Goal: Information Seeking & Learning: Learn about a topic

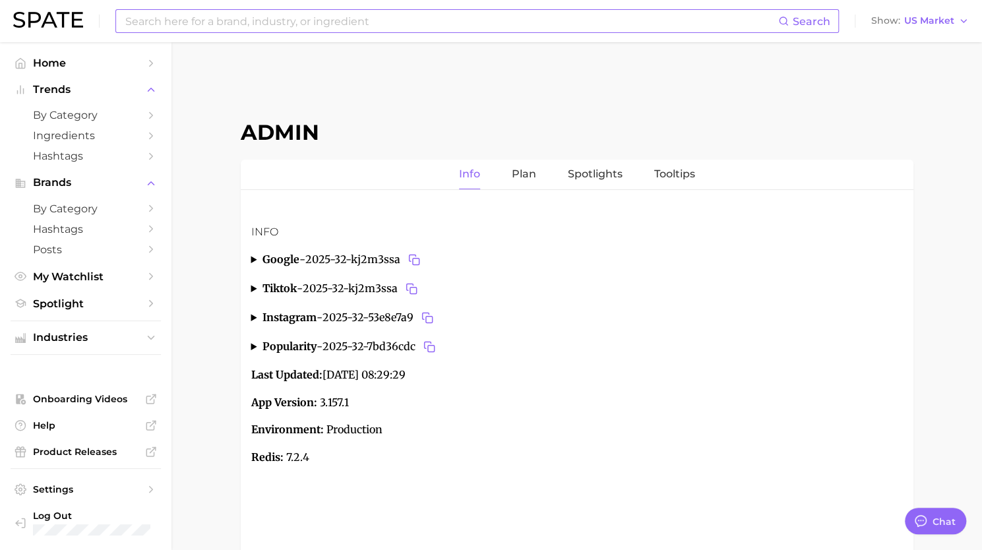
type textarea "x"
click at [378, 18] on input at bounding box center [451, 21] width 654 height 22
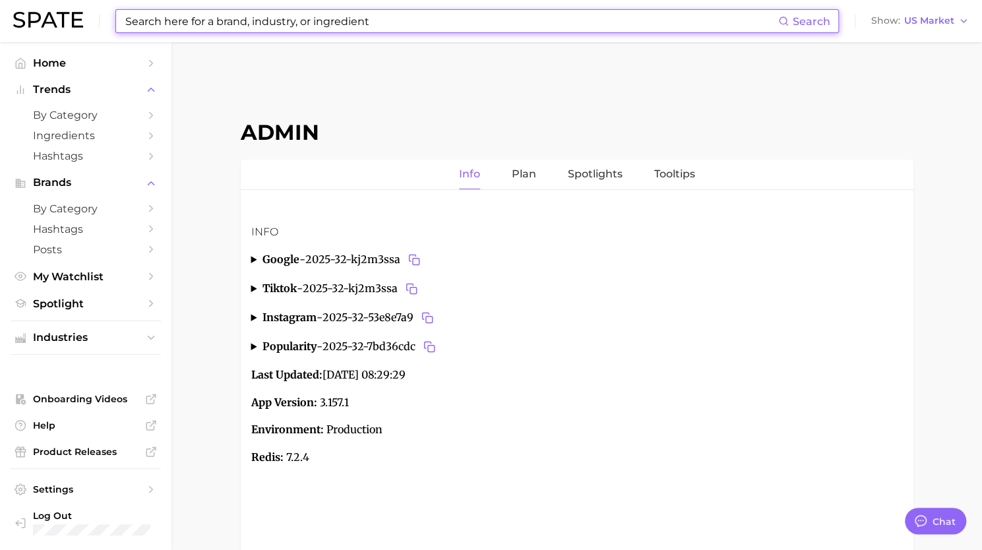
paste input "Happy Tuesdays"
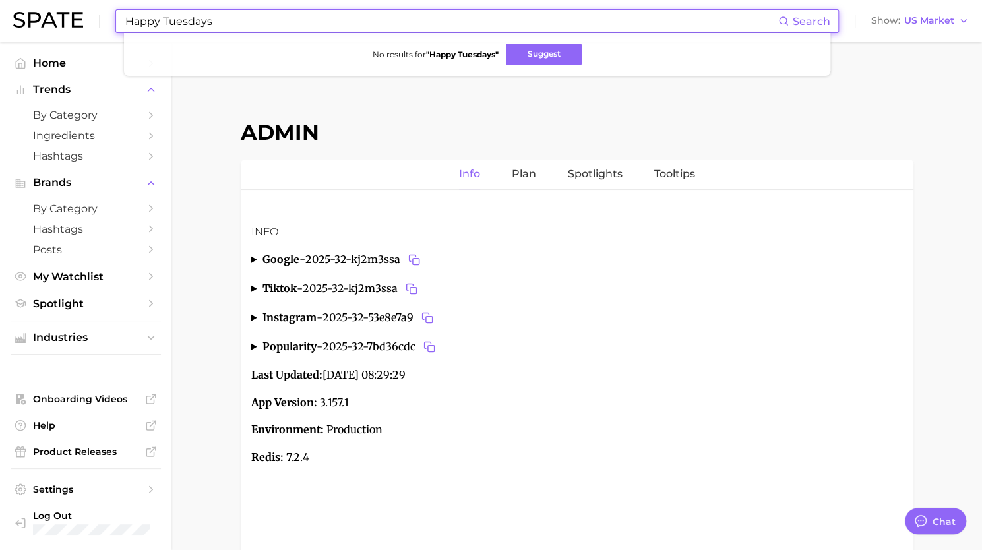
click at [132, 15] on input "Happy Tuesdays" at bounding box center [451, 21] width 654 height 22
click at [214, 23] on input "happy tuesdays" at bounding box center [451, 21] width 654 height 22
click at [232, 22] on input "happy tuesdays" at bounding box center [451, 21] width 654 height 22
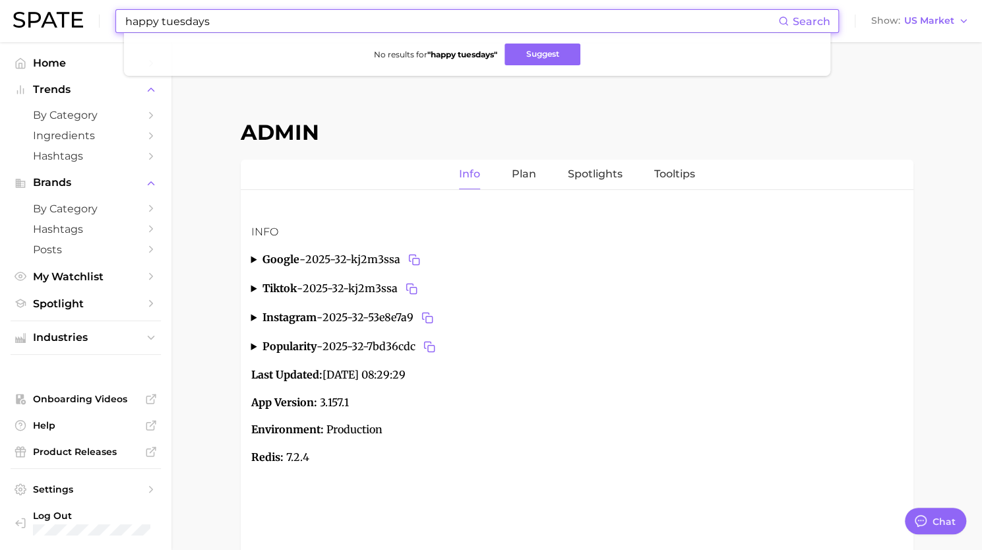
paste input "brow health"
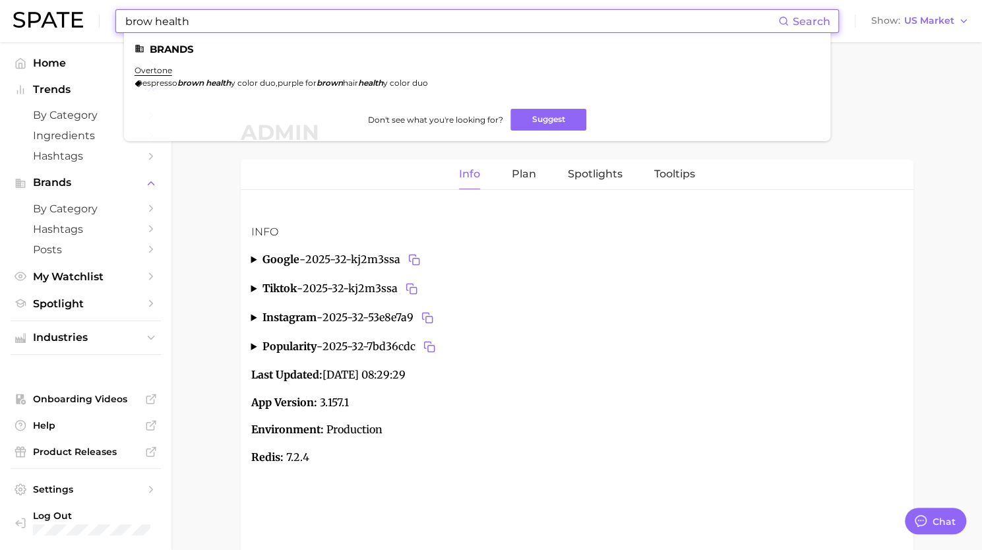
click at [124, 22] on input "brow health" at bounding box center [451, 21] width 654 height 22
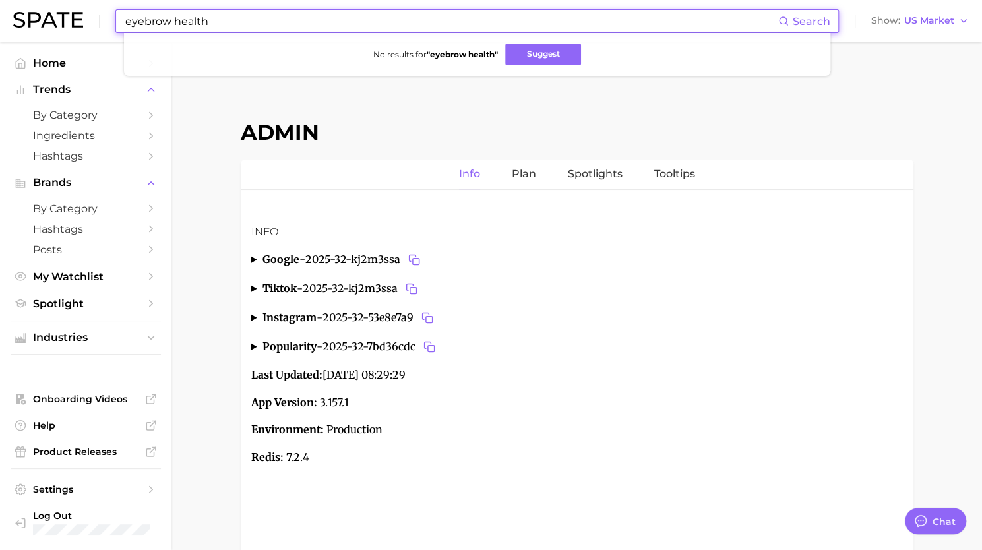
click at [190, 24] on input "eyebrow health" at bounding box center [451, 21] width 654 height 22
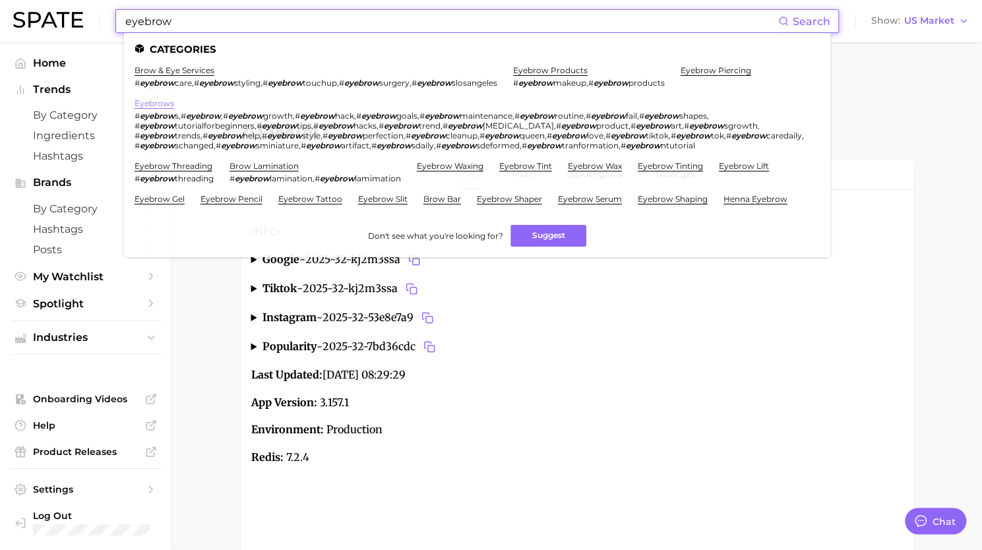
type input "eyebrow"
click at [161, 100] on link "eyebrows" at bounding box center [155, 103] width 40 height 10
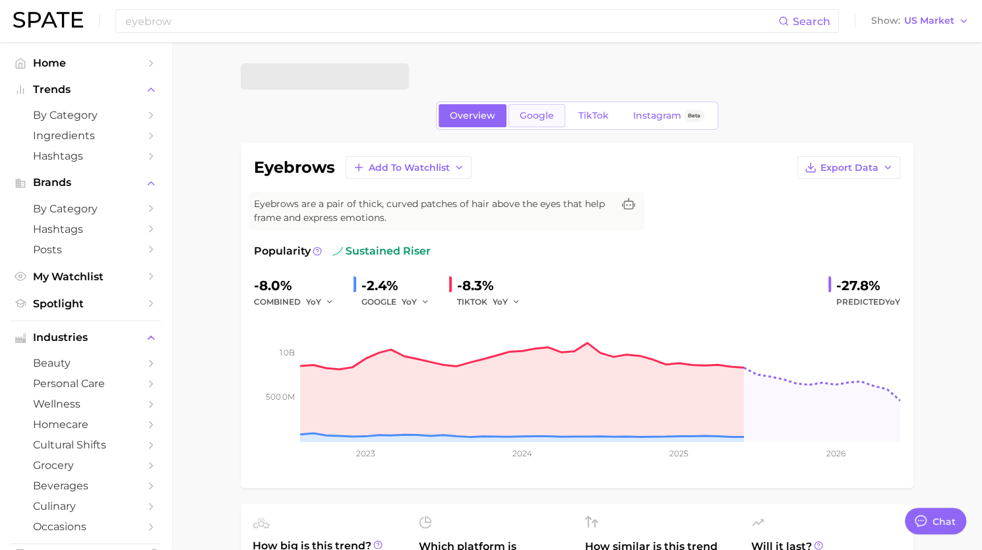
click at [534, 117] on span "Google" at bounding box center [537, 115] width 34 height 11
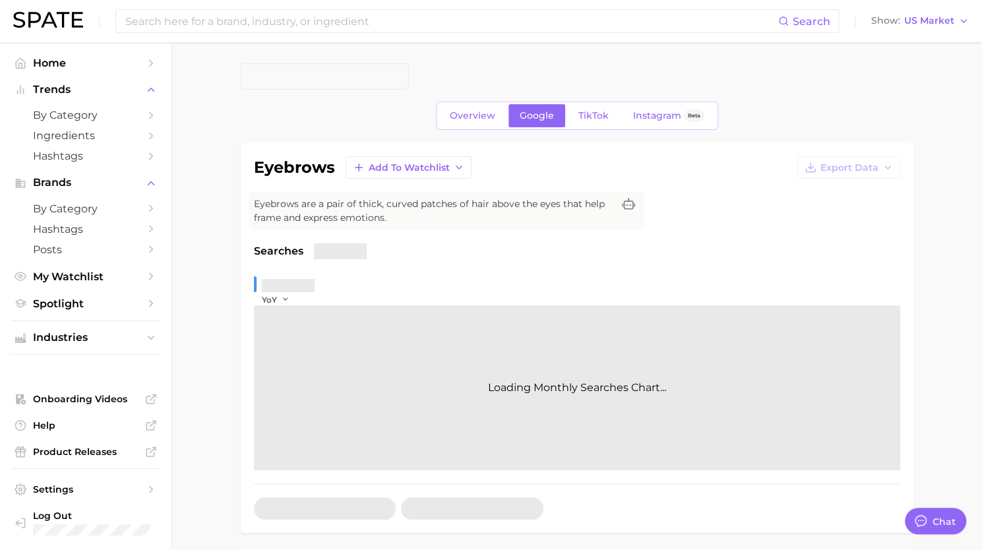
type textarea "x"
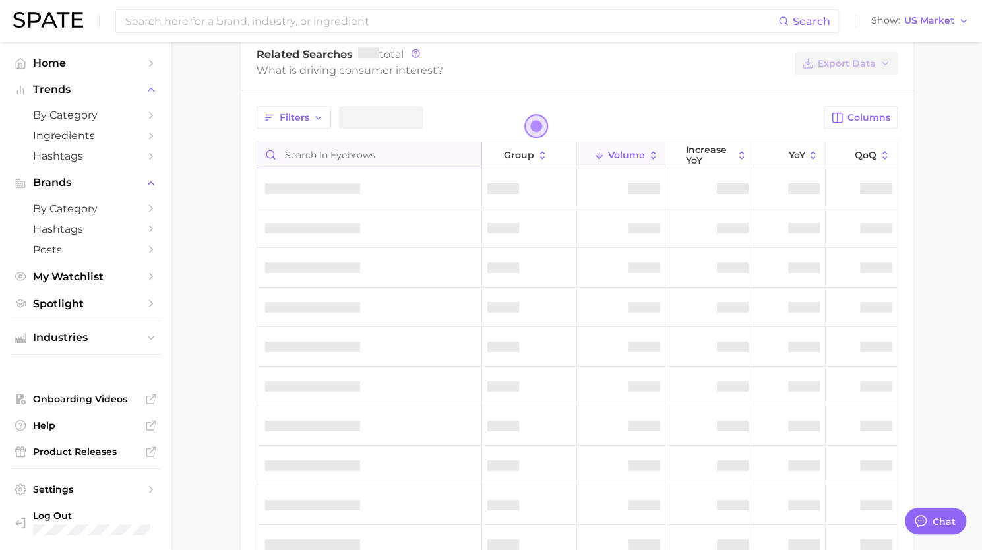
click at [413, 146] on input "Search in eyebrows" at bounding box center [369, 154] width 224 height 25
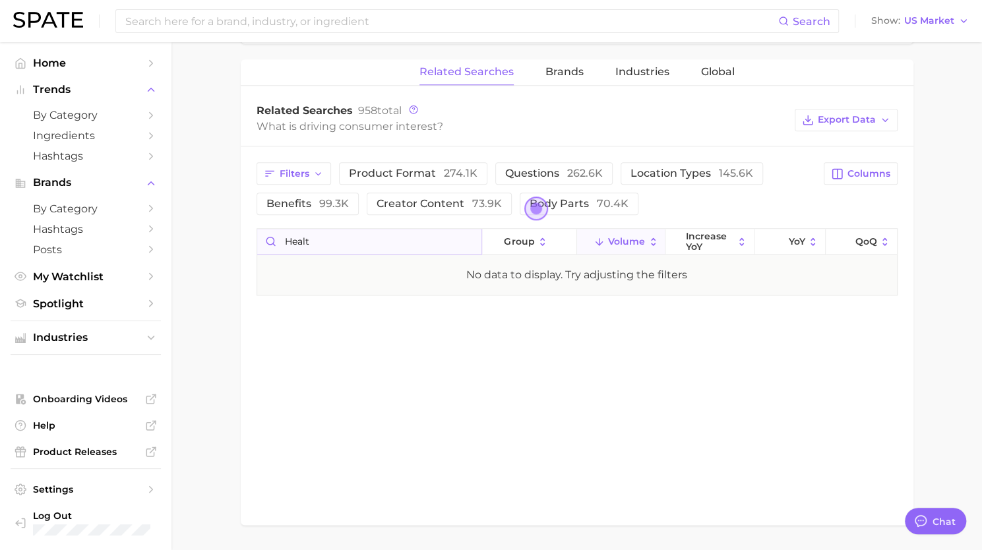
scroll to position [672, 0]
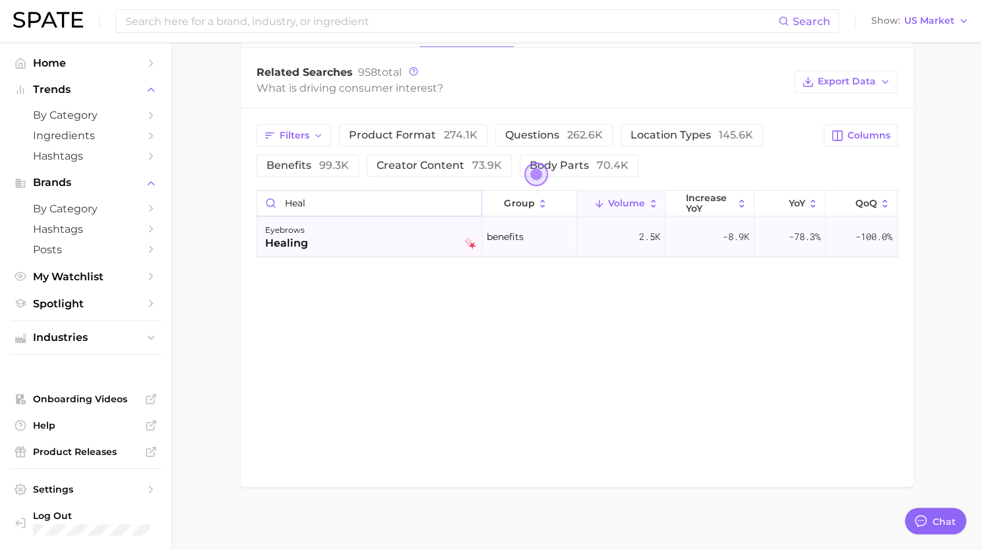
type input "heal"
click at [357, 238] on div "eyebrows healing" at bounding box center [370, 236] width 211 height 29
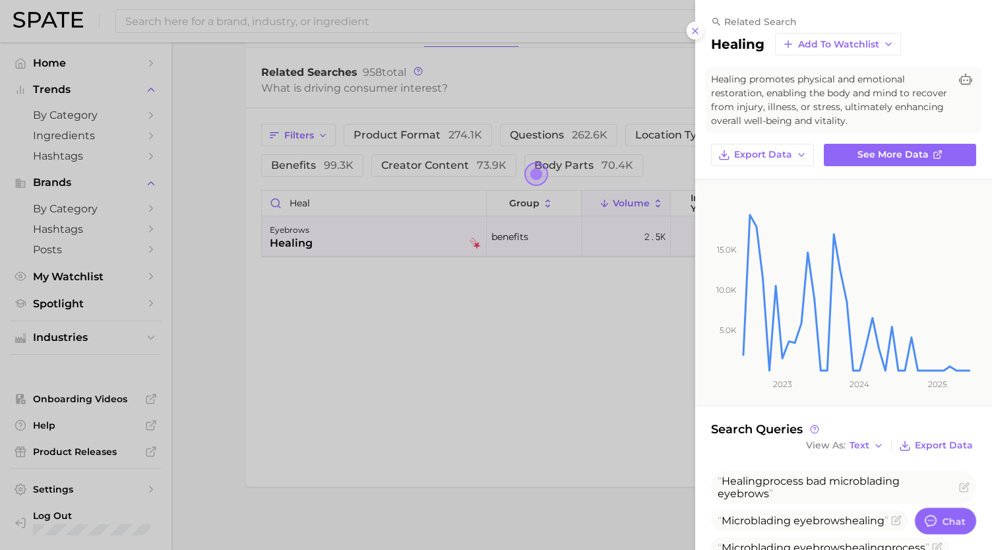
click at [245, 21] on div at bounding box center [496, 275] width 992 height 550
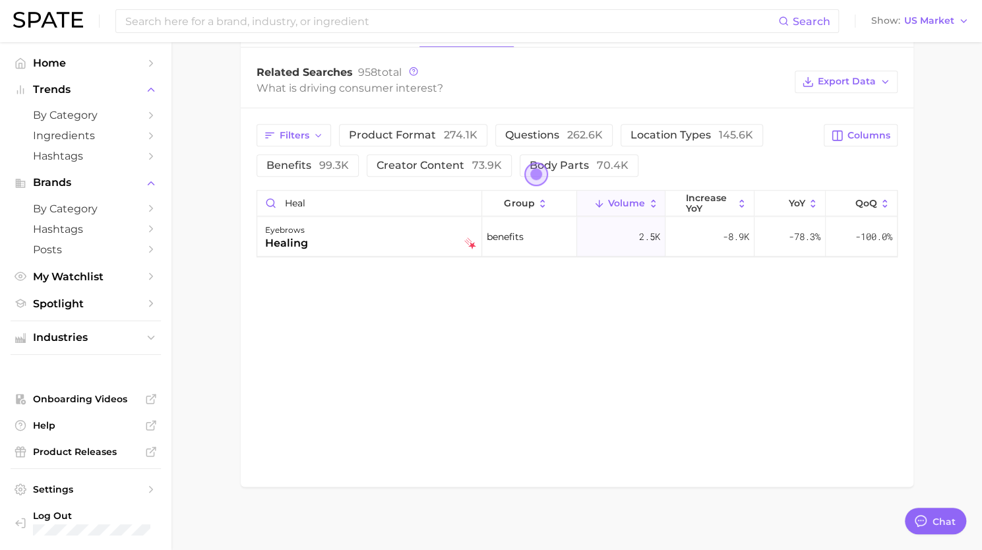
click at [245, 21] on input at bounding box center [451, 21] width 654 height 22
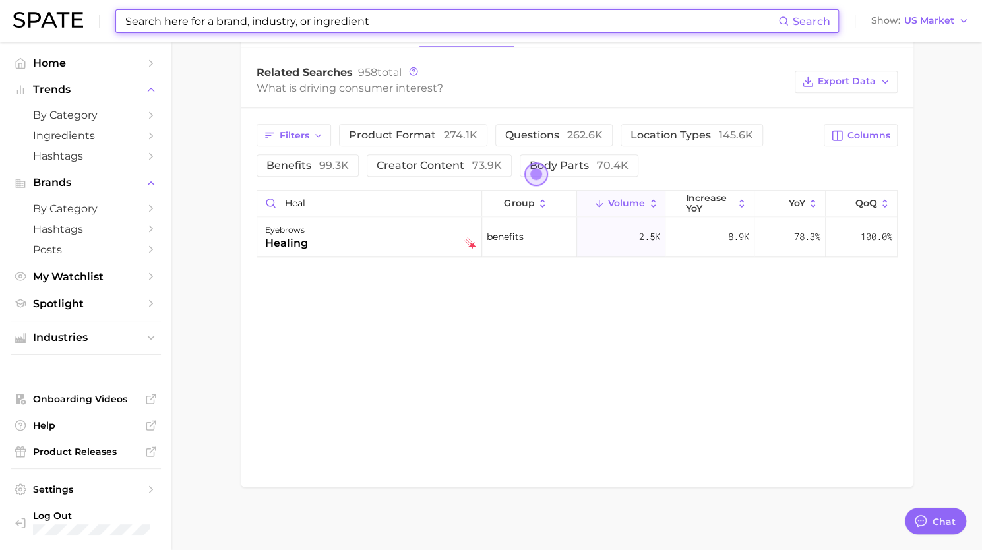
paste input "eyelash treatment"
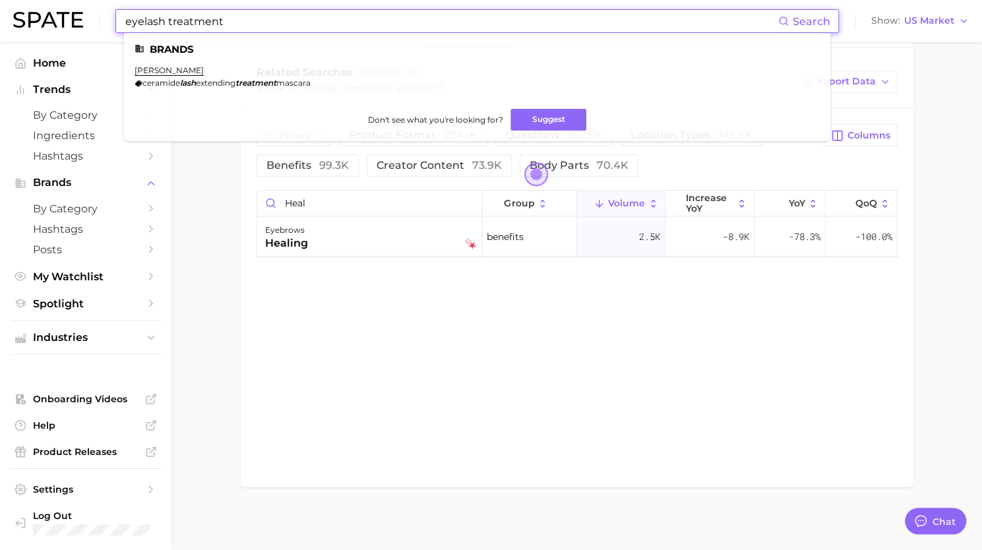
click at [206, 26] on input "eyelash treatment" at bounding box center [451, 21] width 654 height 22
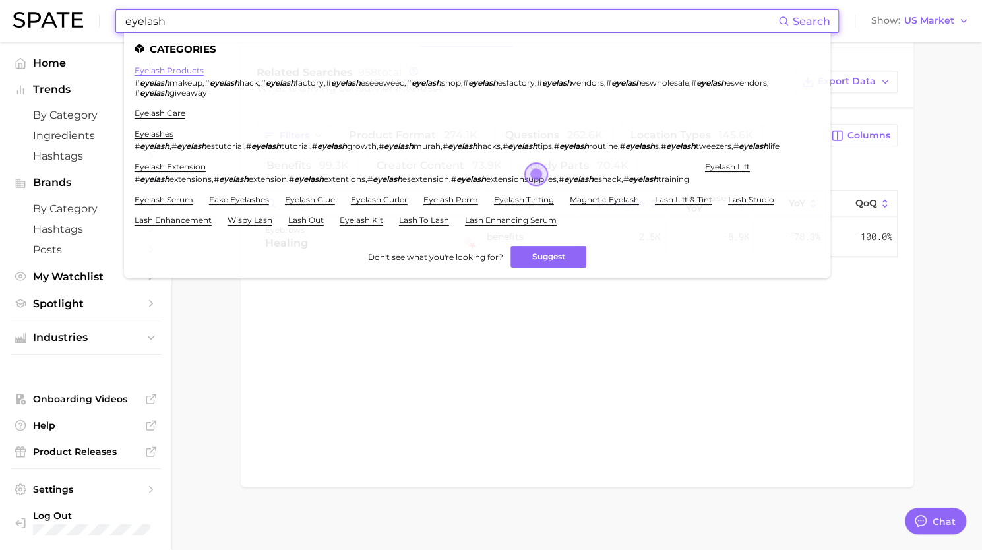
type input "eyelash"
click at [175, 72] on link "eyelash products" at bounding box center [169, 70] width 69 height 10
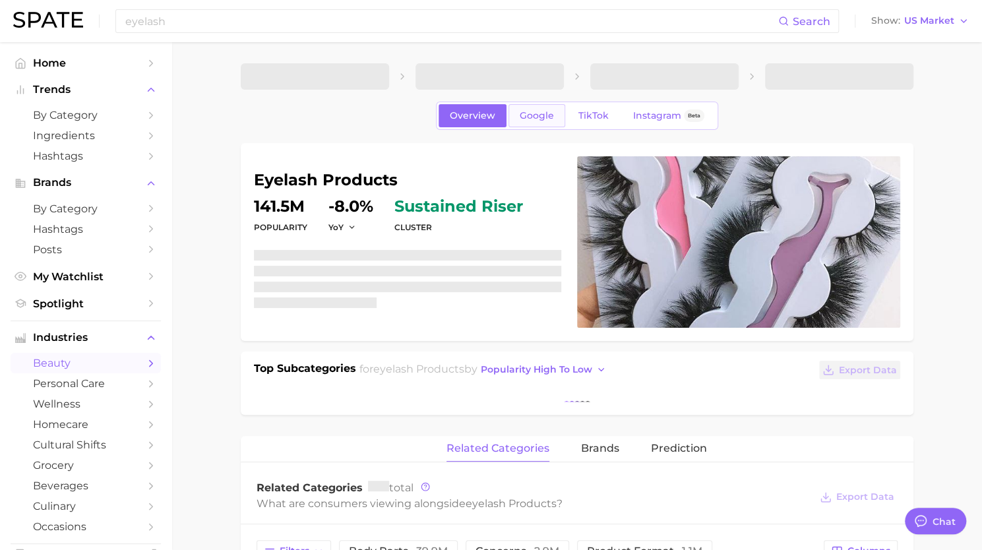
click at [540, 118] on span "Google" at bounding box center [537, 115] width 34 height 11
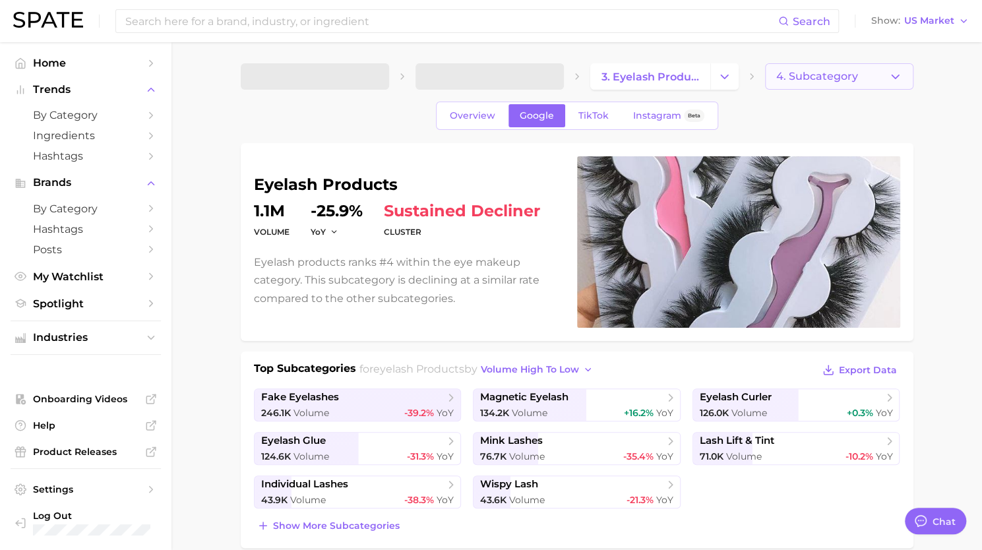
click at [897, 76] on polyline "button" at bounding box center [895, 76] width 7 height 3
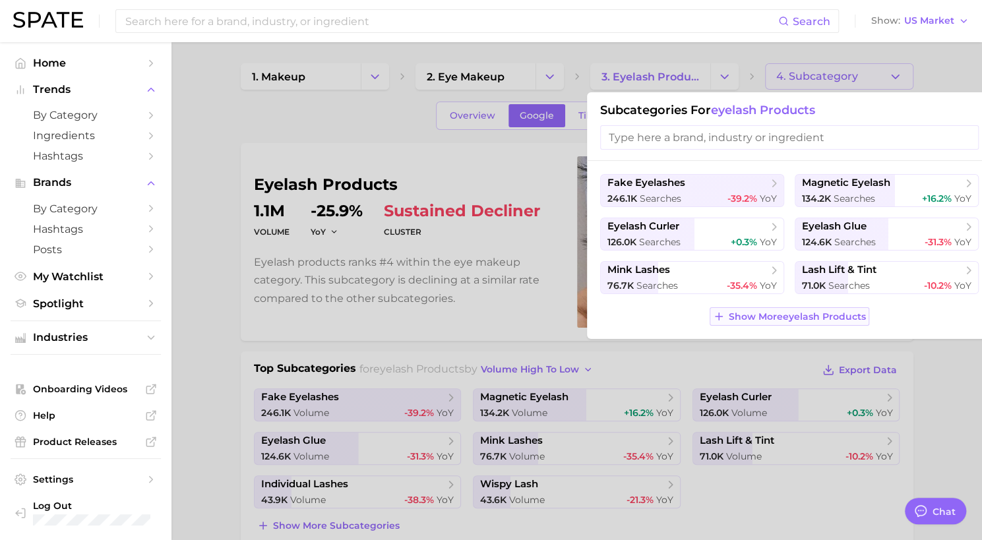
click at [792, 317] on span "Show More eyelash products" at bounding box center [797, 316] width 137 height 11
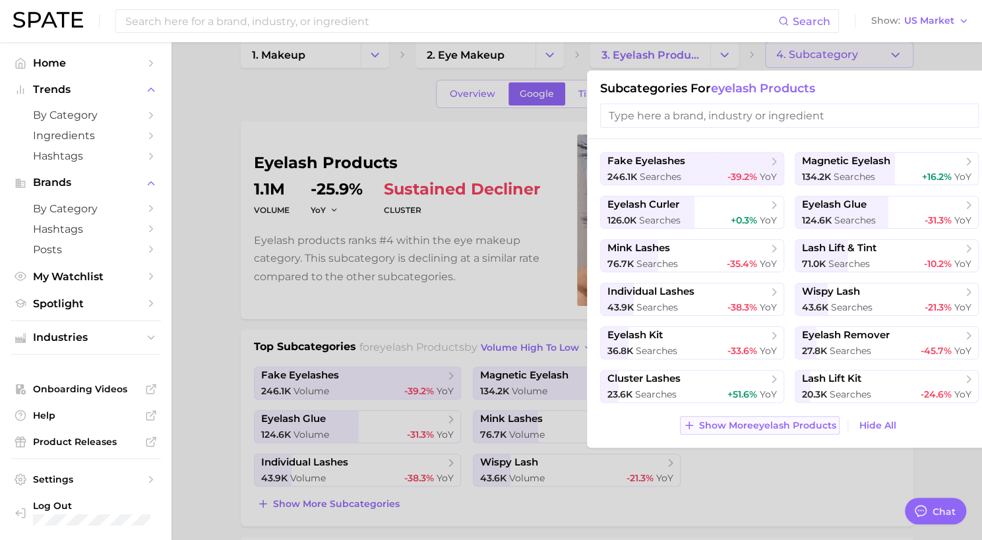
scroll to position [42, 0]
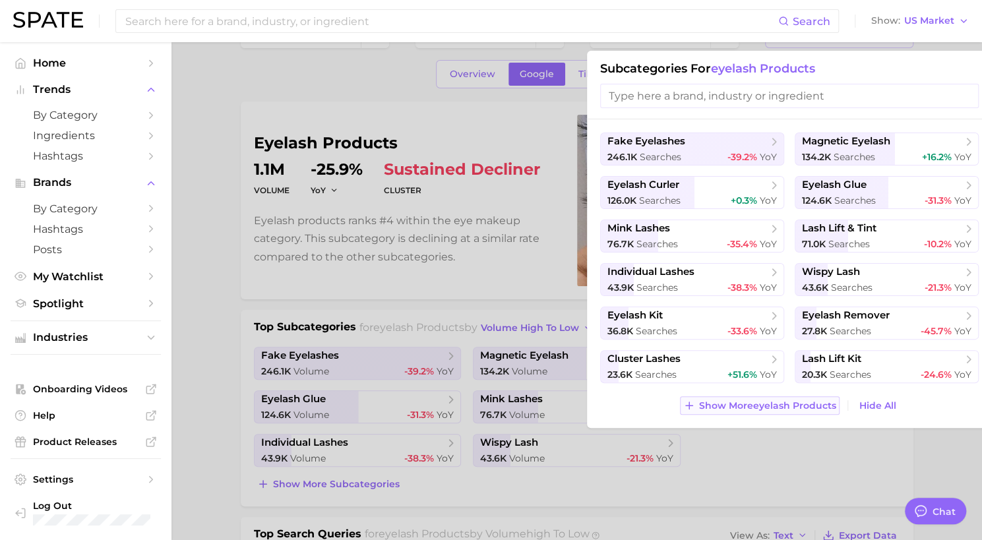
click at [784, 406] on span "Show More eyelash products" at bounding box center [767, 405] width 137 height 11
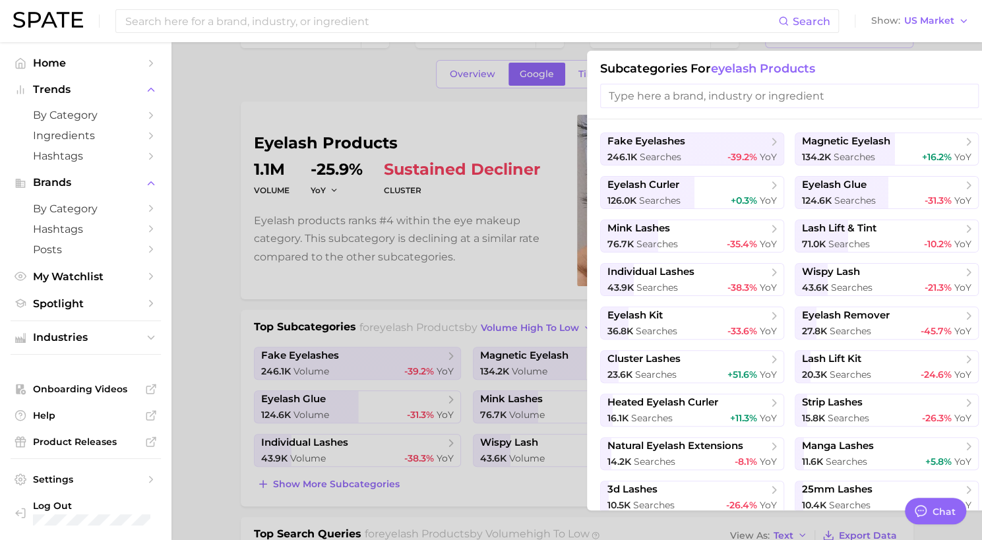
scroll to position [47, 0]
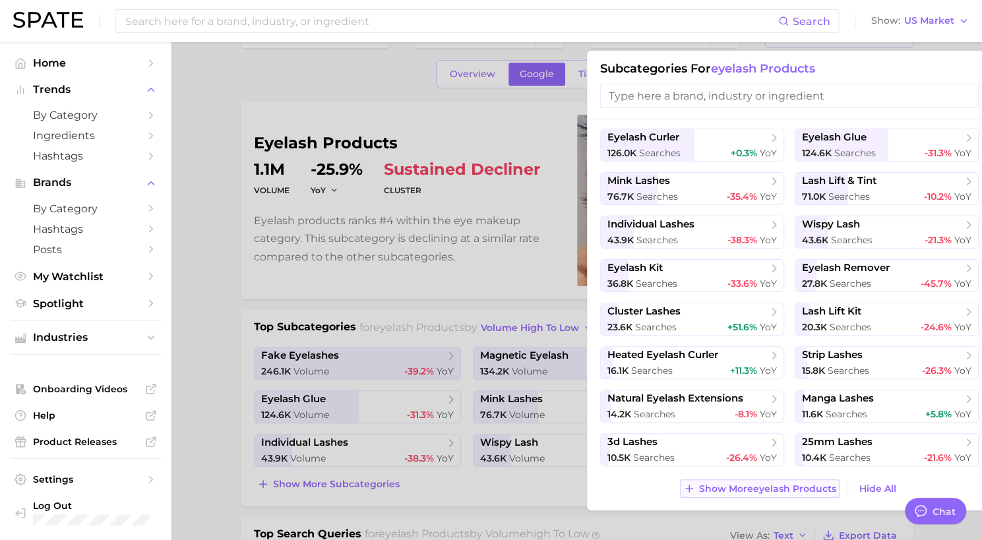
click at [770, 490] on span "Show More eyelash products" at bounding box center [767, 489] width 137 height 11
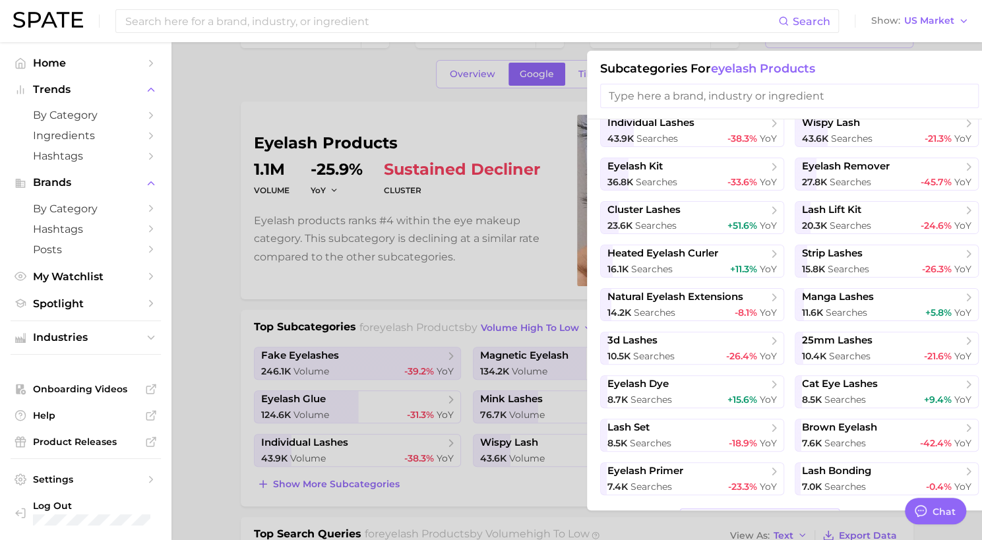
scroll to position [178, 0]
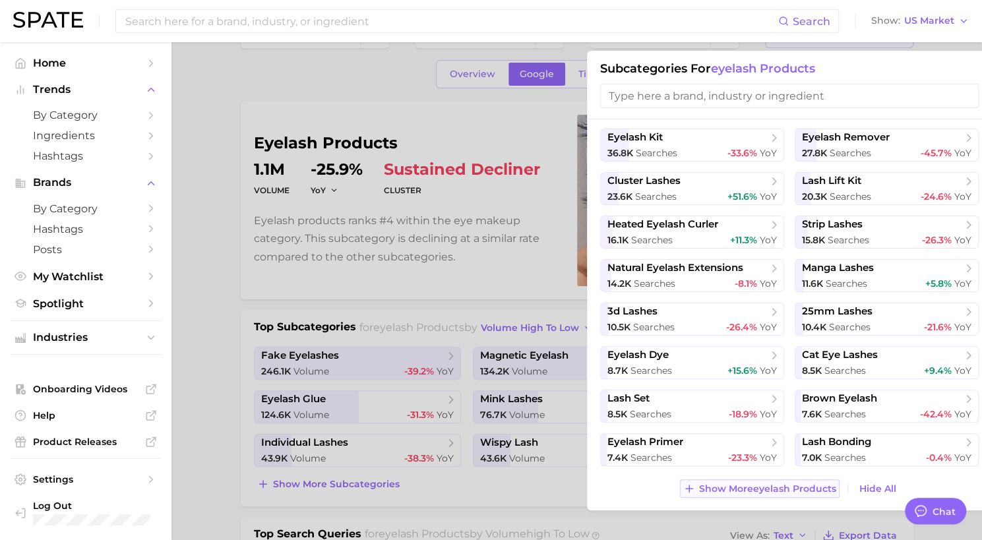
click at [753, 494] on button "Show More eyelash products" at bounding box center [760, 489] width 160 height 18
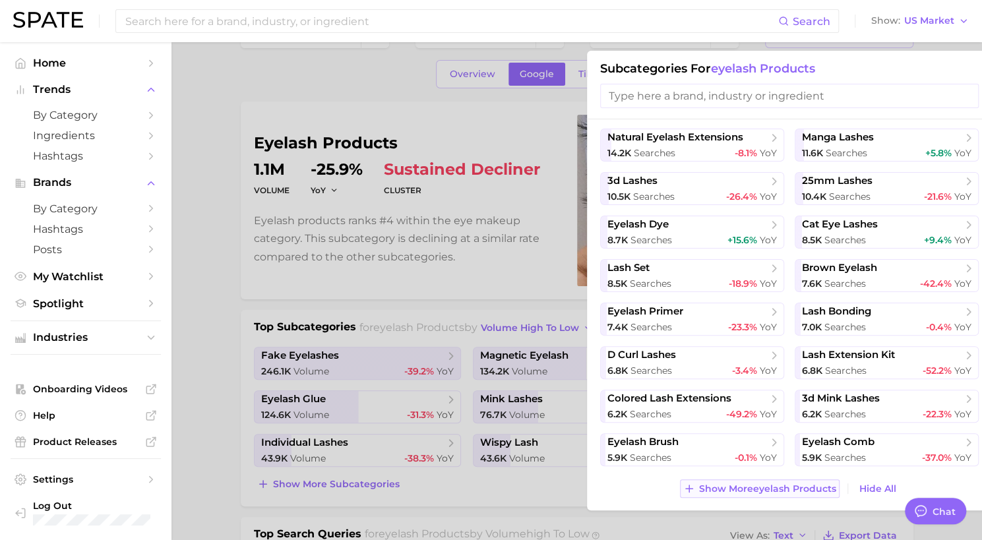
drag, startPoint x: 753, startPoint y: 494, endPoint x: 725, endPoint y: 488, distance: 29.1
click at [725, 488] on span "Show More eyelash products" at bounding box center [767, 489] width 137 height 11
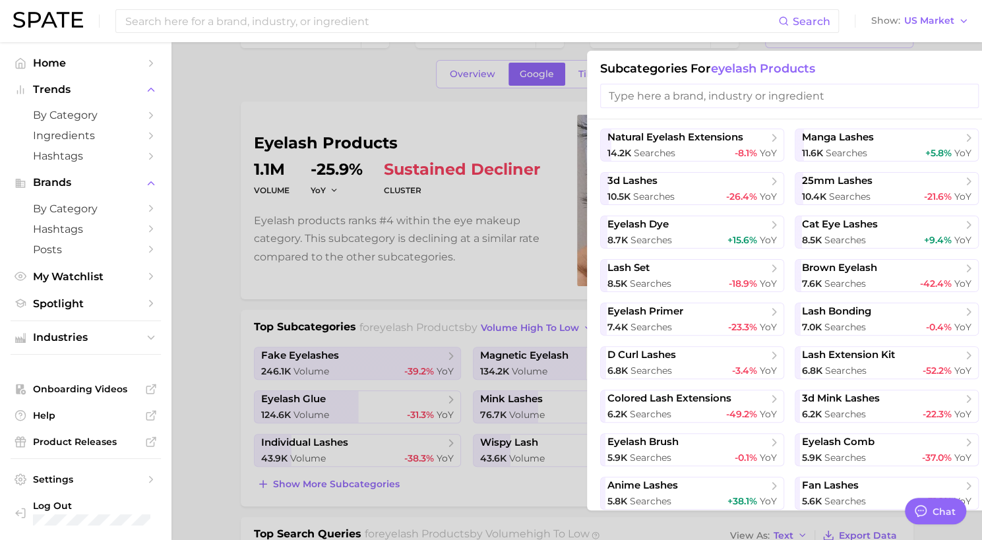
scroll to position [439, 0]
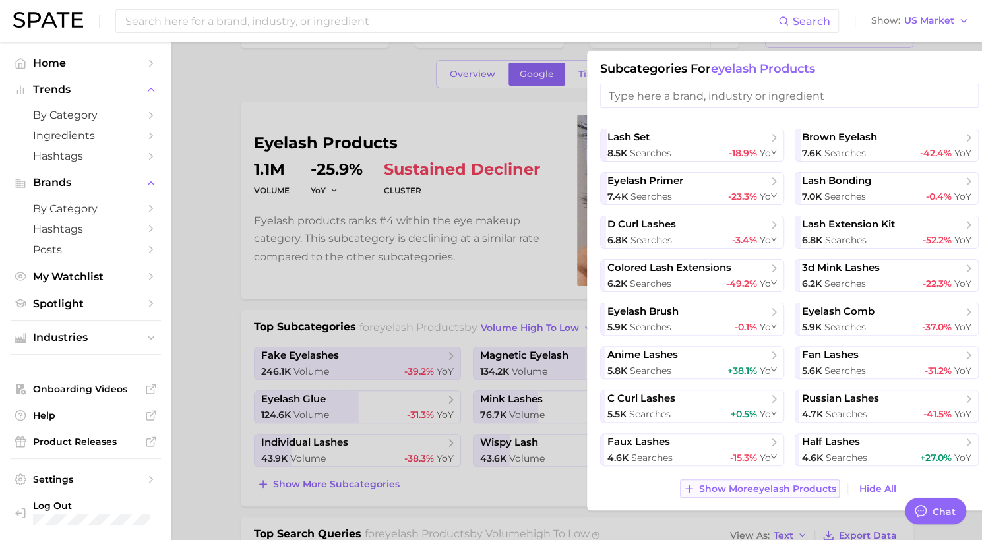
click at [725, 488] on span "Show More eyelash products" at bounding box center [767, 489] width 137 height 11
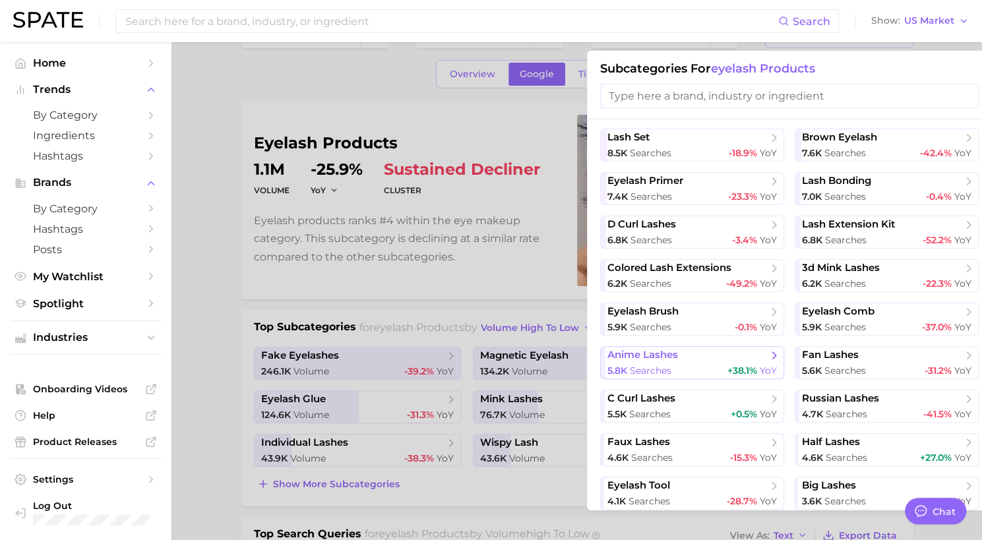
scroll to position [570, 0]
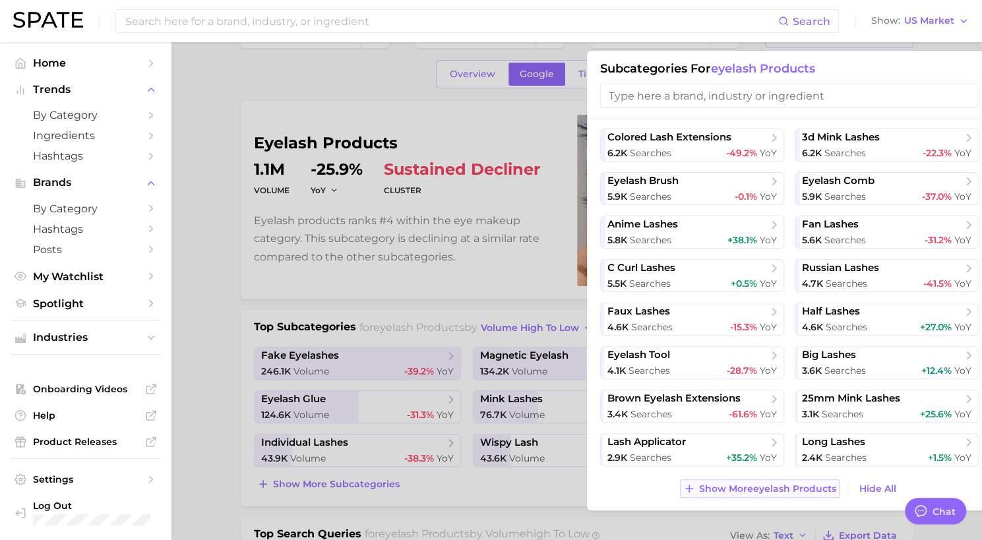
click at [754, 489] on span "Show More eyelash products" at bounding box center [767, 489] width 137 height 11
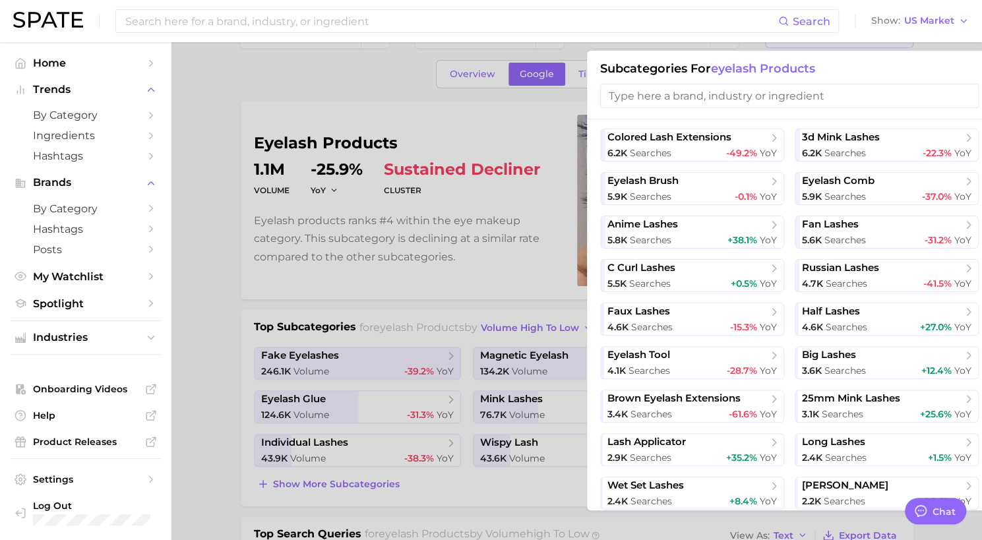
scroll to position [701, 0]
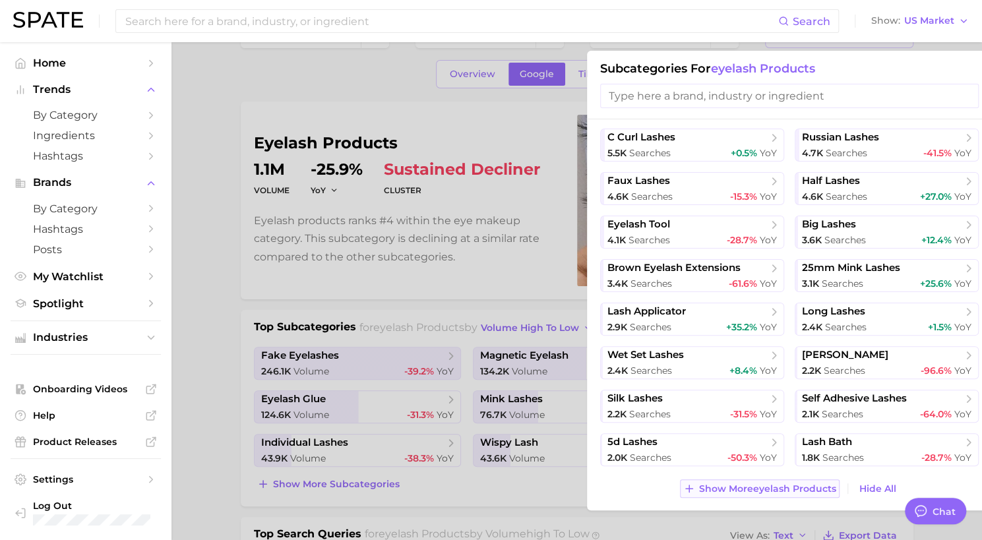
click at [724, 486] on span "Show More eyelash products" at bounding box center [767, 489] width 137 height 11
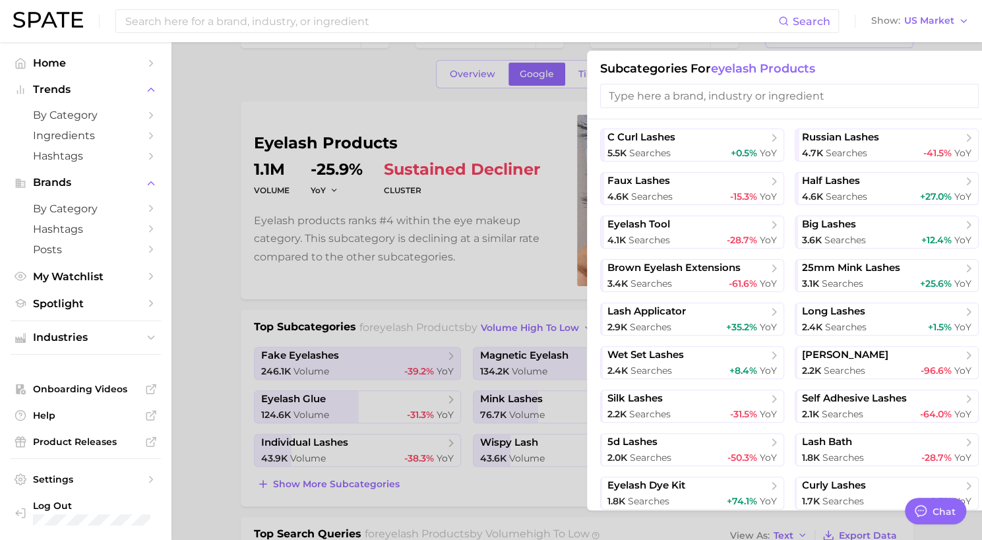
scroll to position [831, 0]
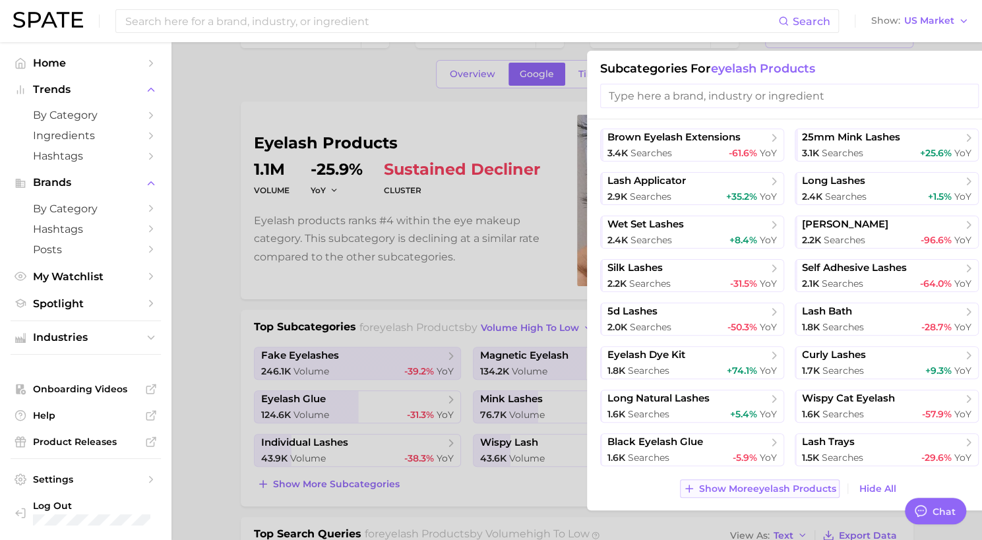
click at [715, 487] on span "Show More eyelash products" at bounding box center [767, 489] width 137 height 11
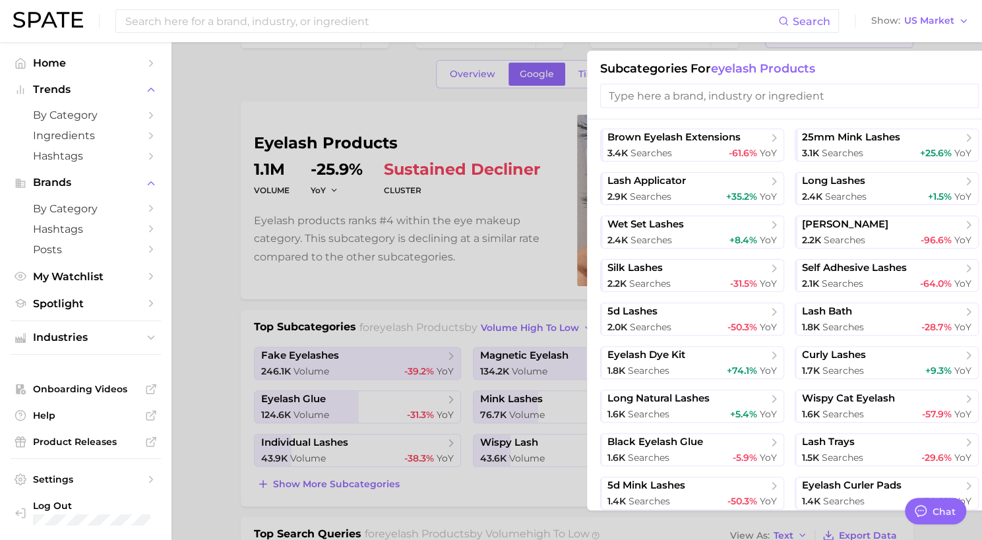
scroll to position [962, 0]
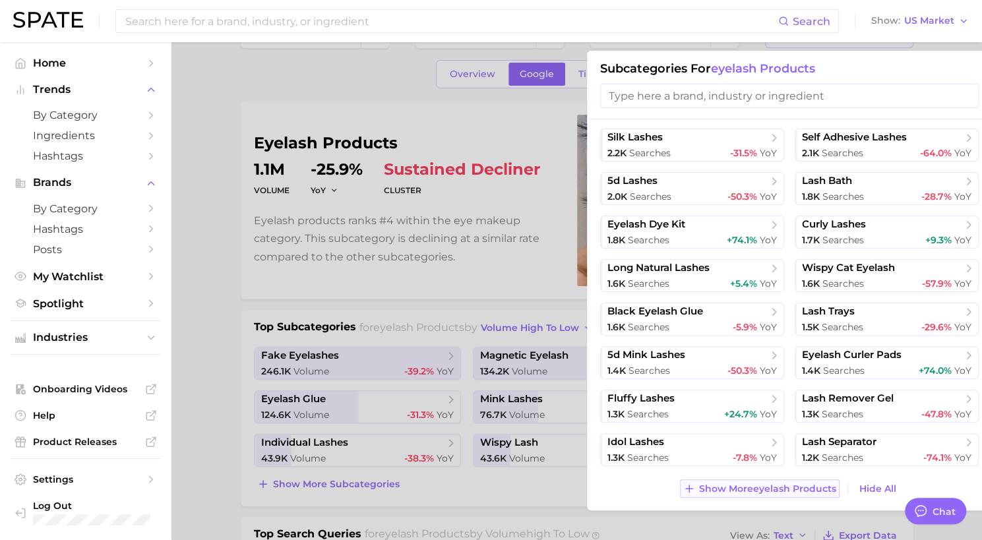
click at [717, 490] on span "Show More eyelash products" at bounding box center [767, 489] width 137 height 11
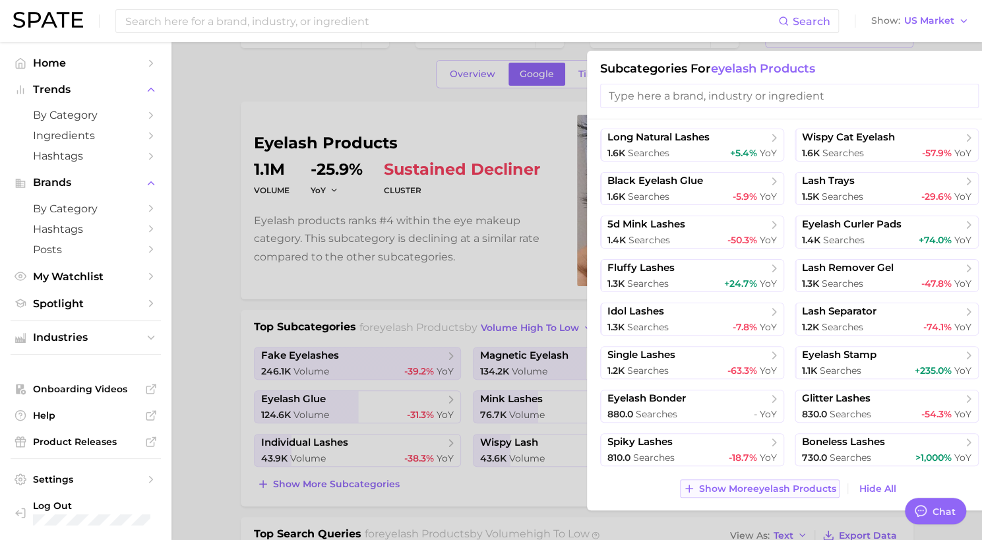
click at [717, 492] on span "Show More eyelash products" at bounding box center [767, 489] width 137 height 11
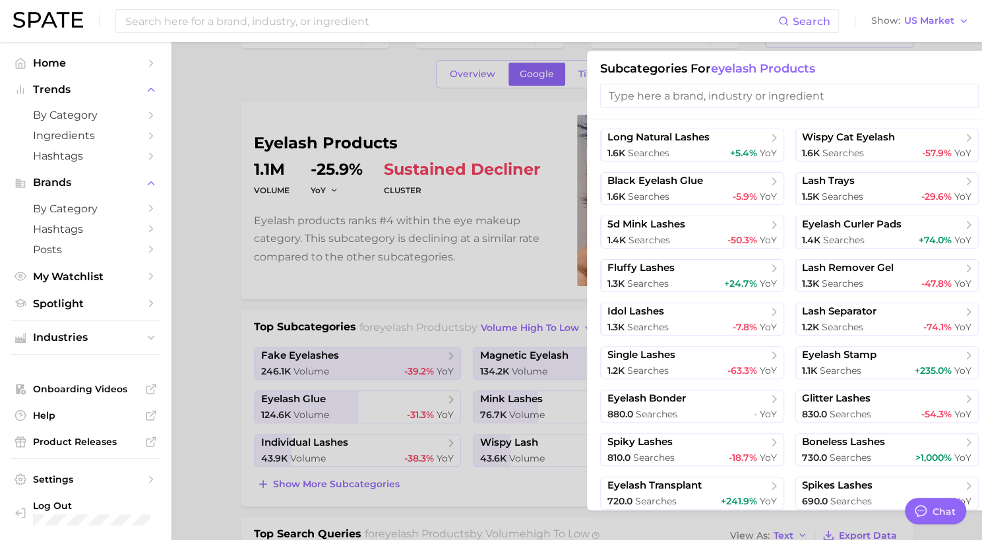
scroll to position [1223, 0]
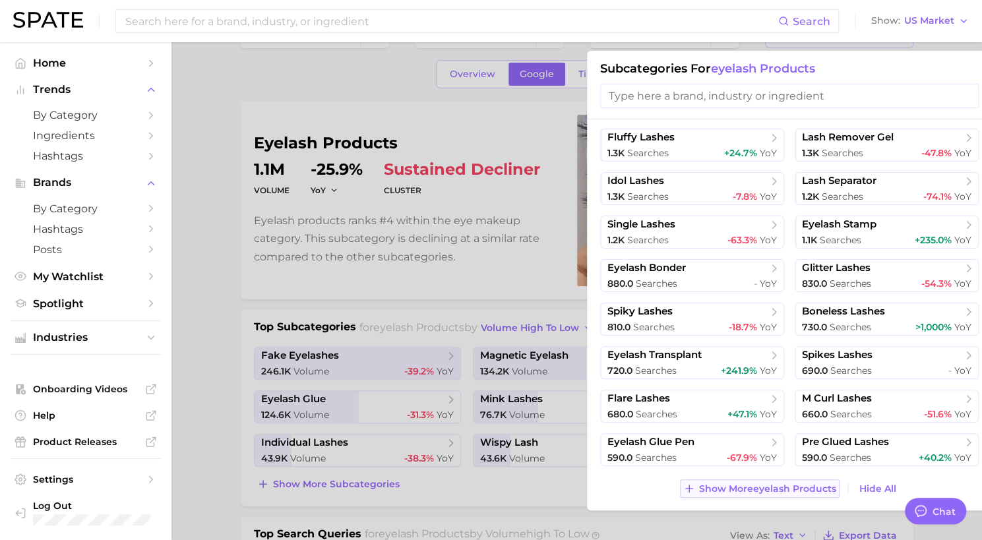
click at [726, 492] on span "Show More eyelash products" at bounding box center [767, 489] width 137 height 11
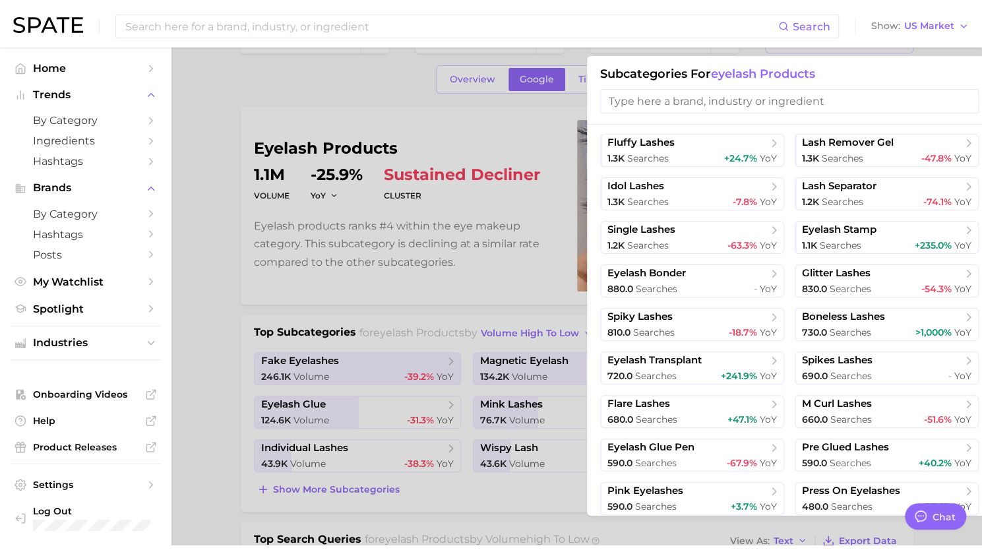
scroll to position [1354, 0]
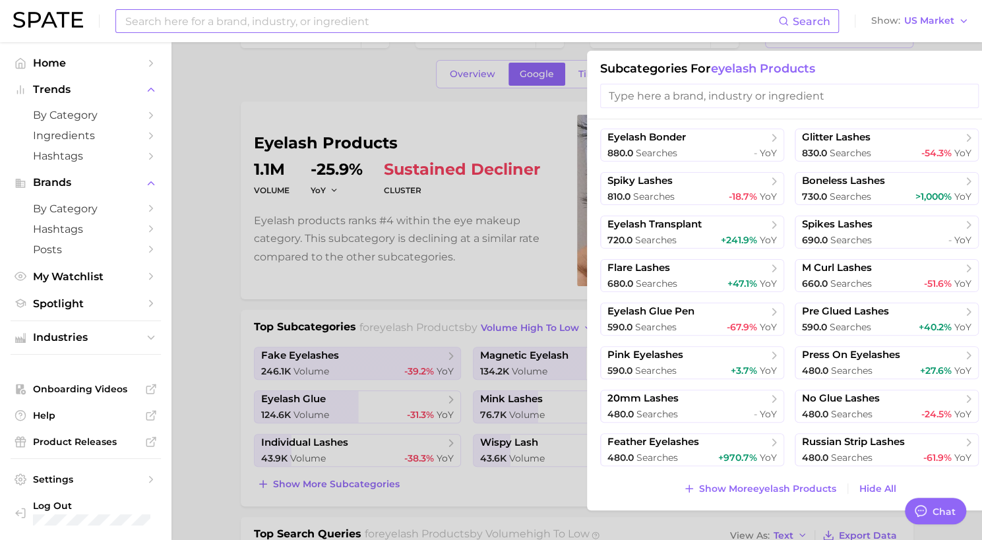
click at [247, 26] on input at bounding box center [451, 21] width 654 height 22
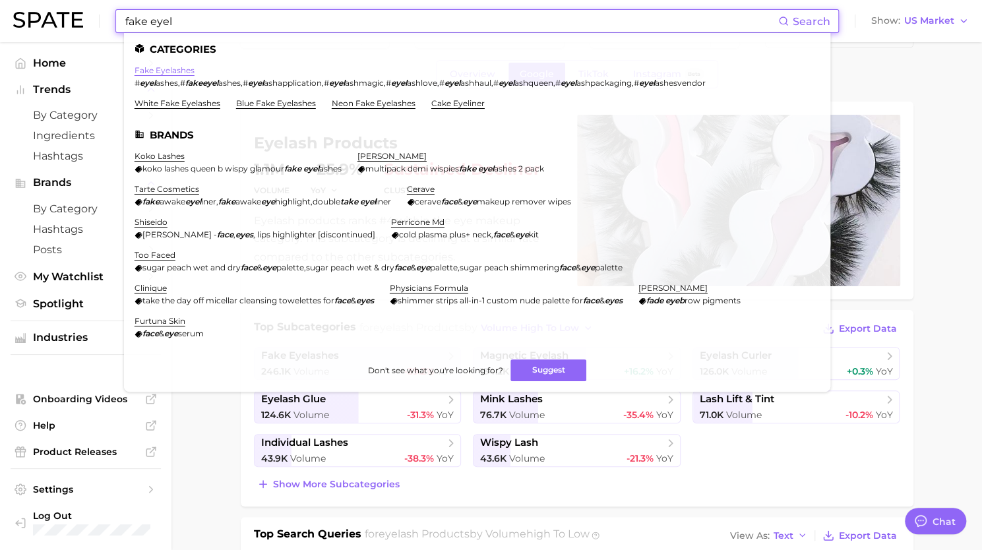
type input "fake eyel"
click at [172, 73] on link "fake eyelashes" at bounding box center [165, 70] width 60 height 10
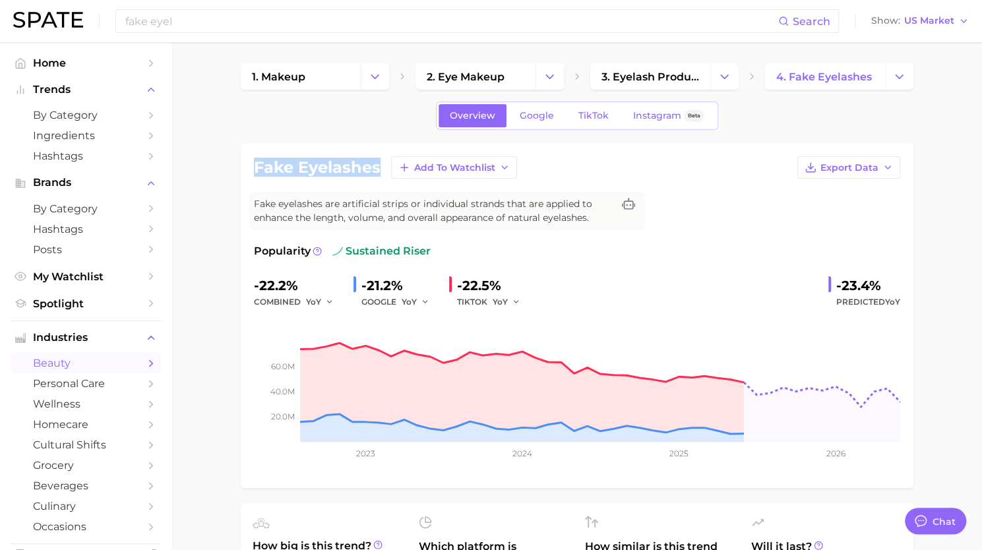
drag, startPoint x: 255, startPoint y: 164, endPoint x: 378, endPoint y: 155, distance: 123.7
click at [378, 156] on div "fake eyelashes Add to Watchlist Export Data" at bounding box center [577, 167] width 647 height 22
copy h1 "fake eyelashes"
click at [232, 15] on input "fake eyel" at bounding box center [451, 21] width 654 height 22
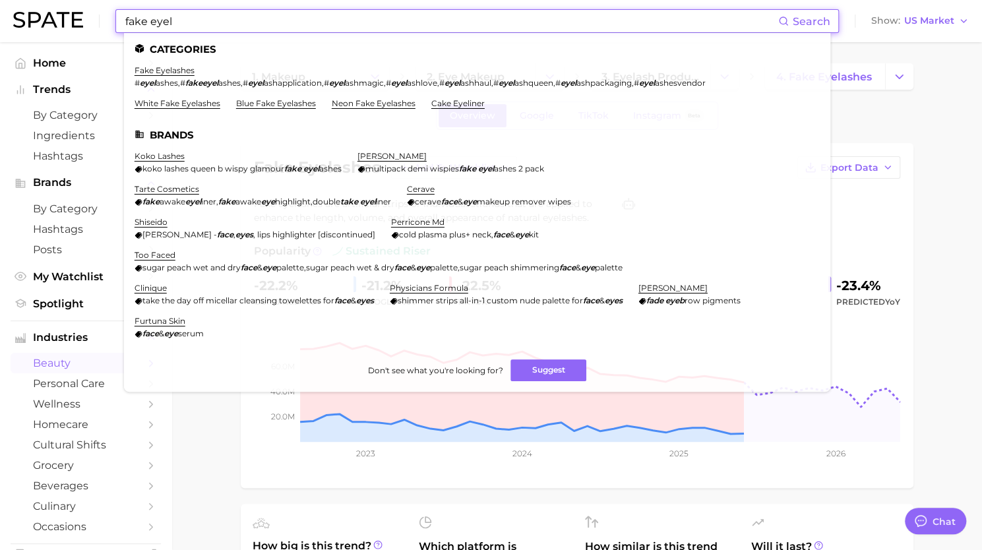
click at [232, 15] on input "fake eyel" at bounding box center [451, 21] width 654 height 22
paste input "press on toenails"
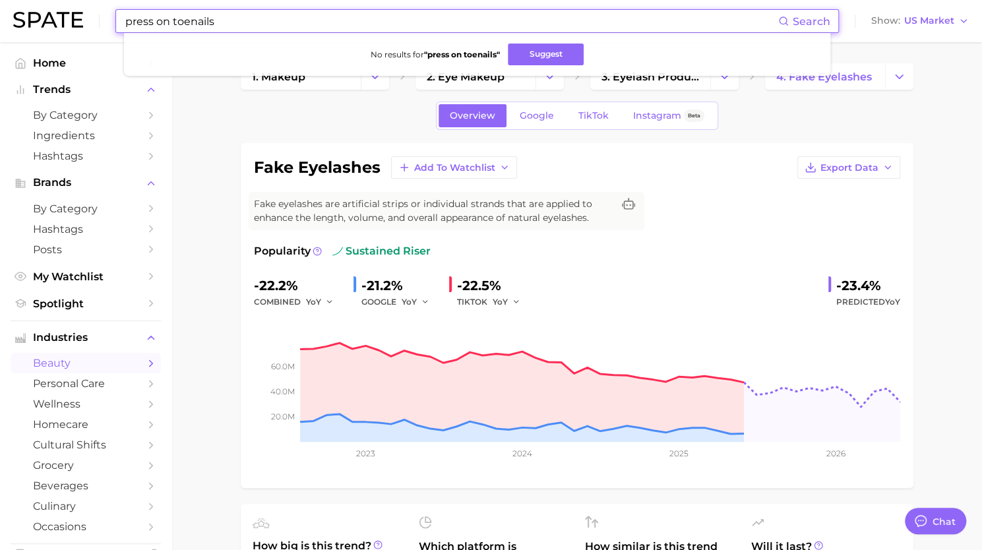
click at [203, 16] on input "press on toenails" at bounding box center [451, 21] width 654 height 22
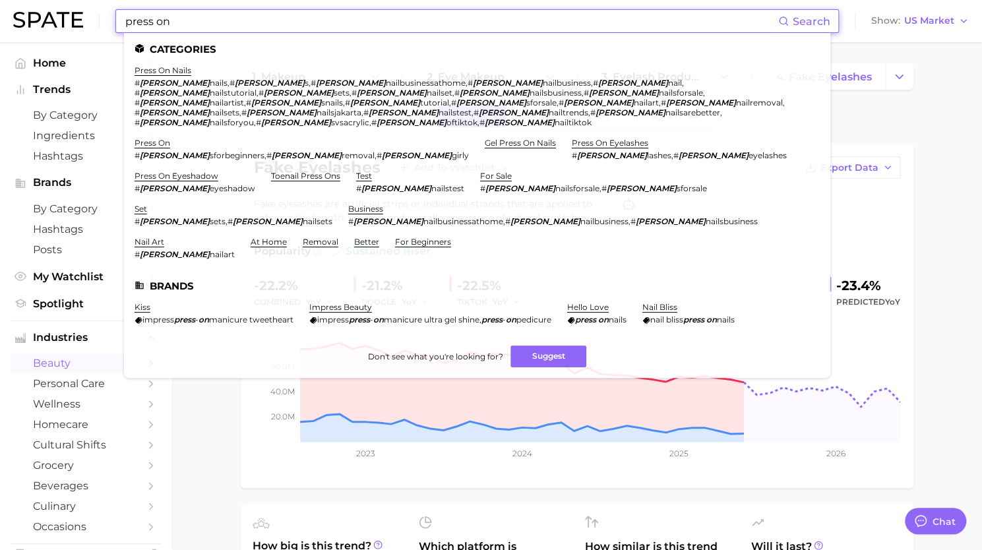
type input "press on"
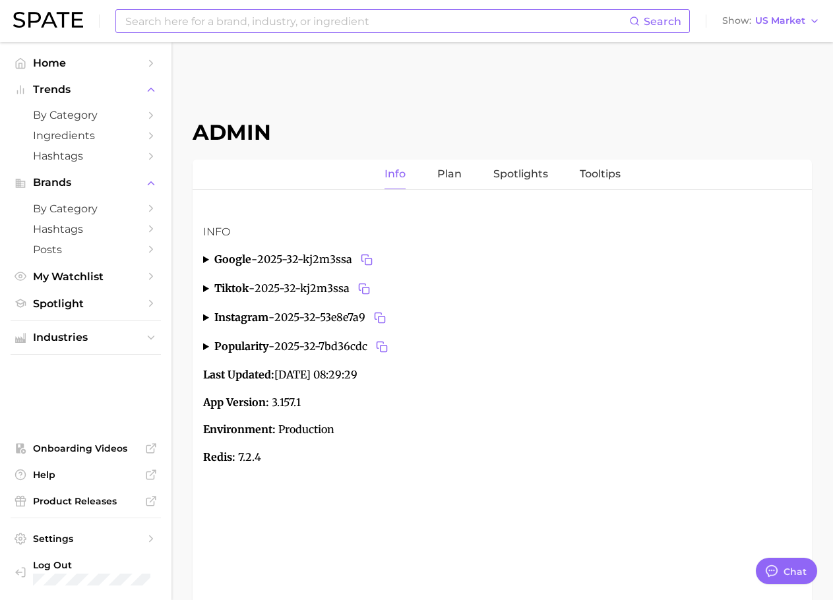
type textarea "x"
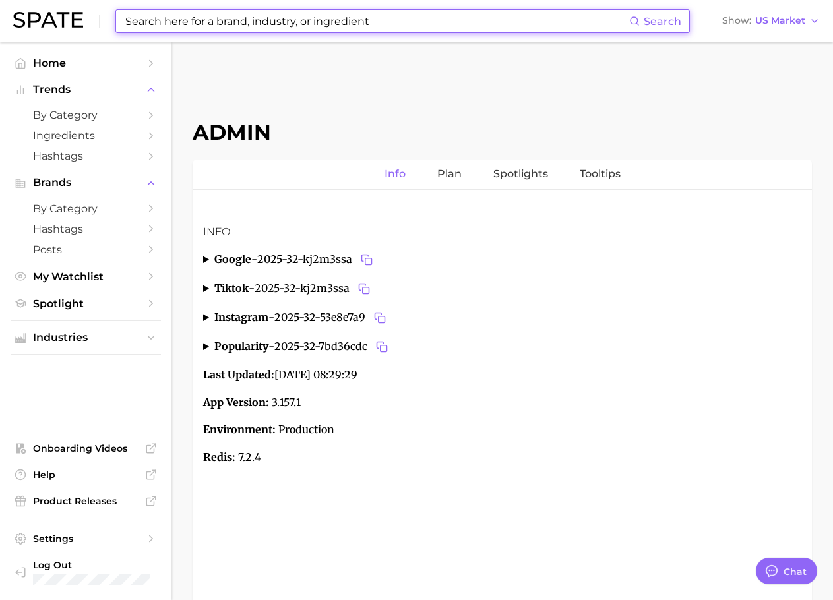
click at [278, 28] on input at bounding box center [376, 21] width 505 height 22
paste input "Shark"
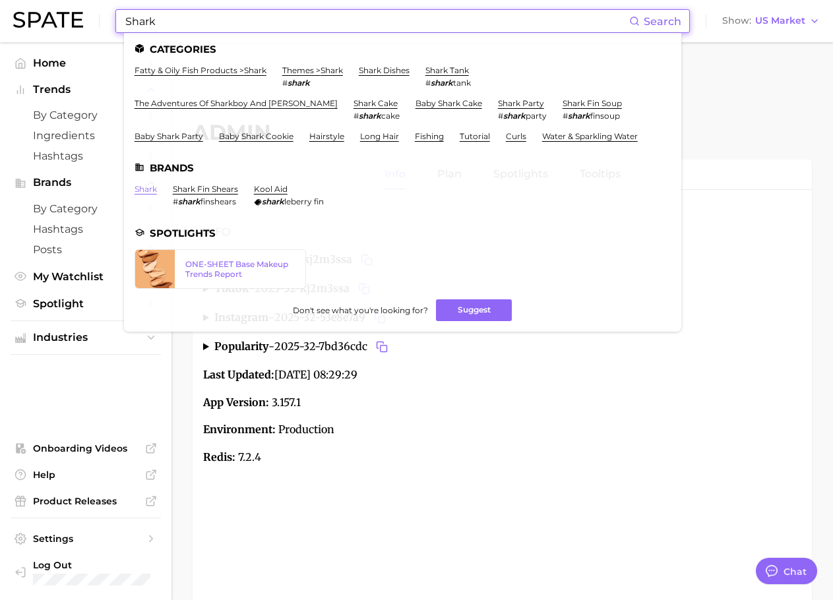
type input "Shark"
click at [151, 188] on link "shark" at bounding box center [146, 189] width 22 height 10
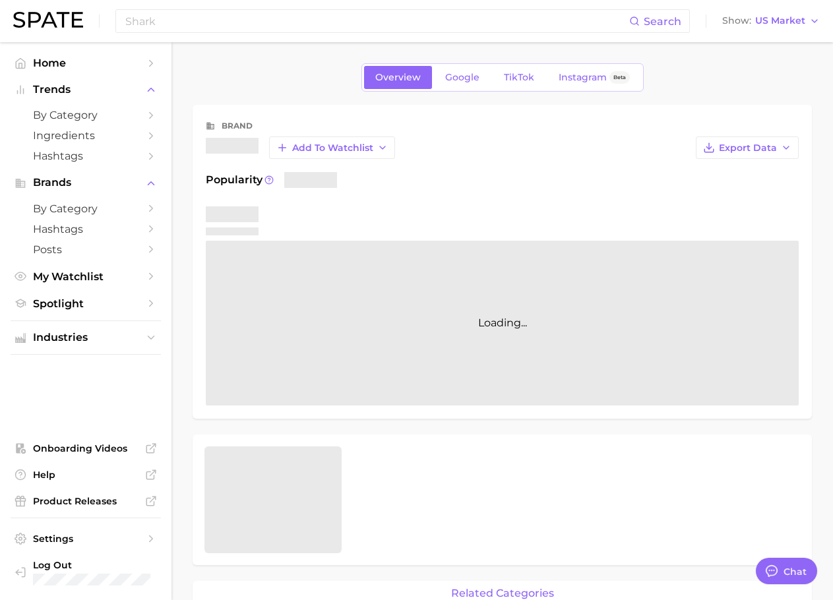
type textarea "x"
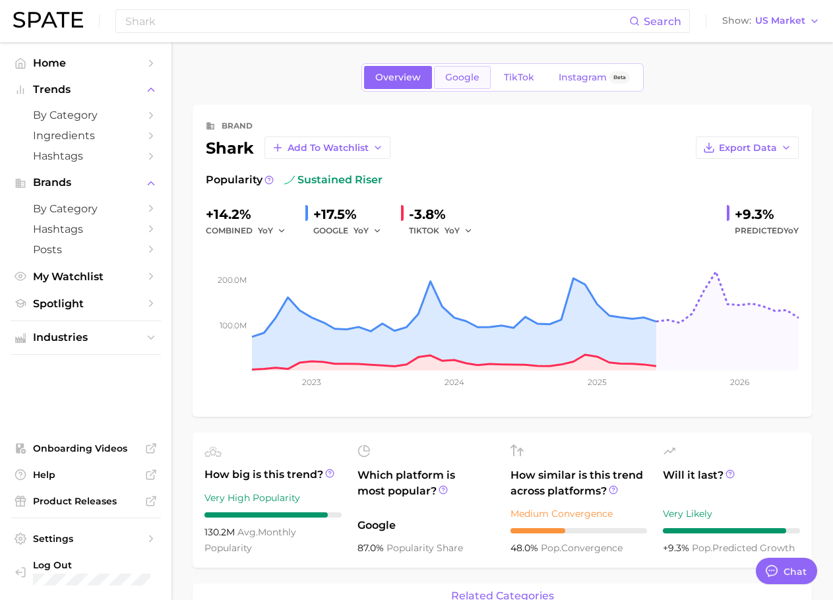
click at [458, 82] on span "Google" at bounding box center [462, 77] width 34 height 11
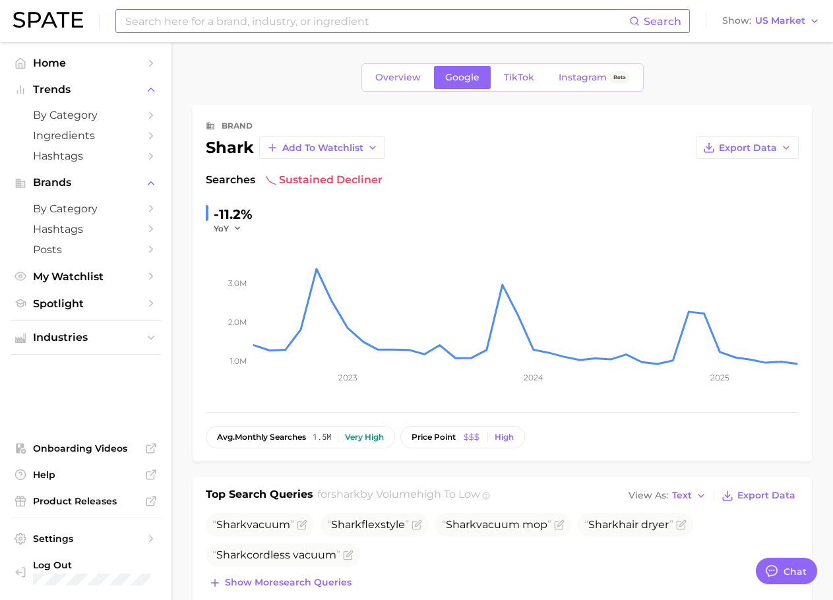
click at [277, 16] on input at bounding box center [376, 21] width 505 height 22
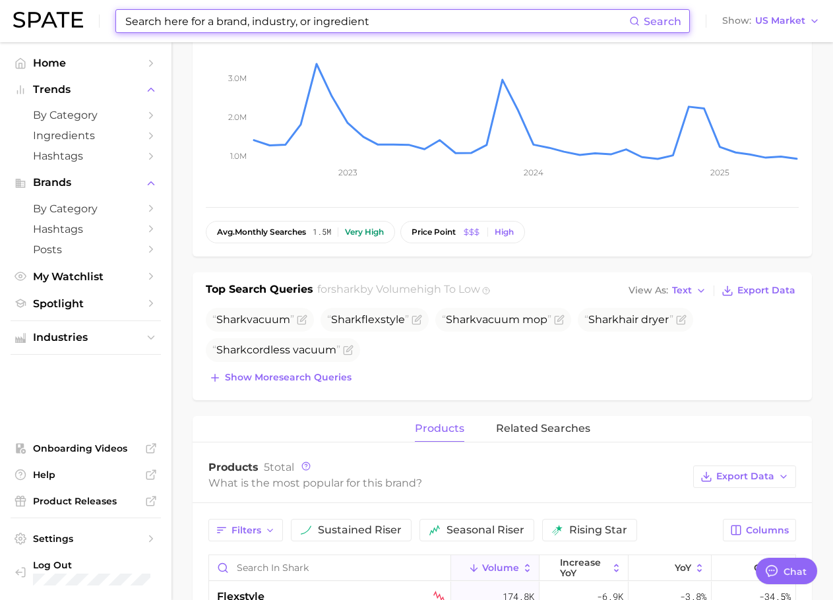
scroll to position [201, 0]
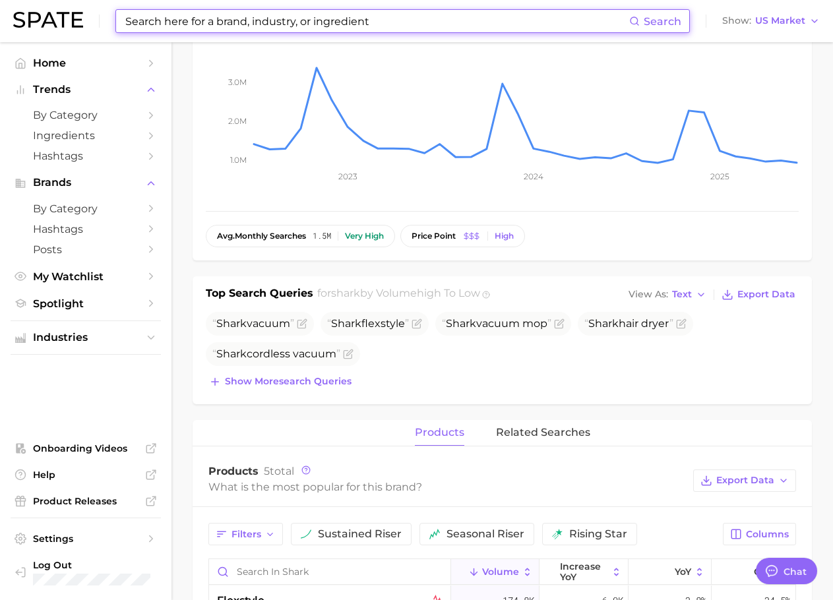
click at [341, 24] on input at bounding box center [376, 21] width 505 height 22
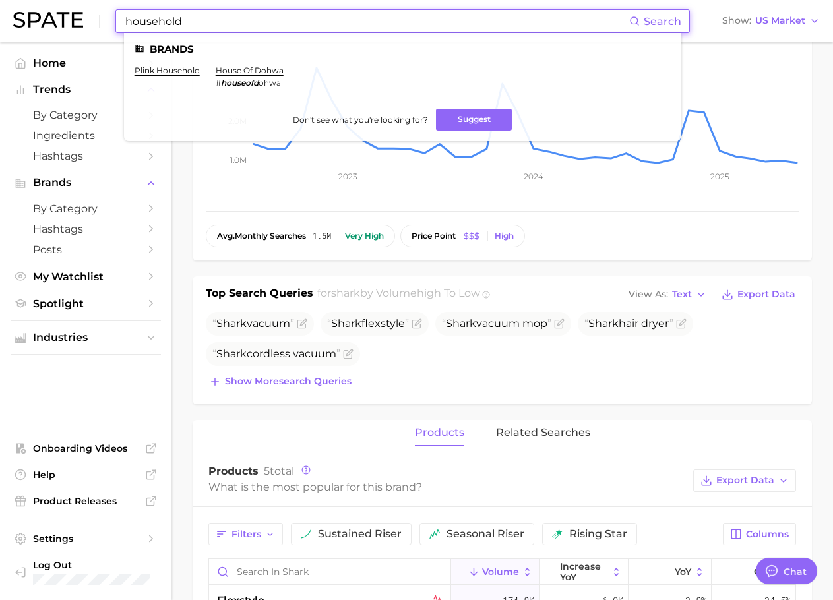
click at [345, 21] on input "household" at bounding box center [376, 21] width 505 height 22
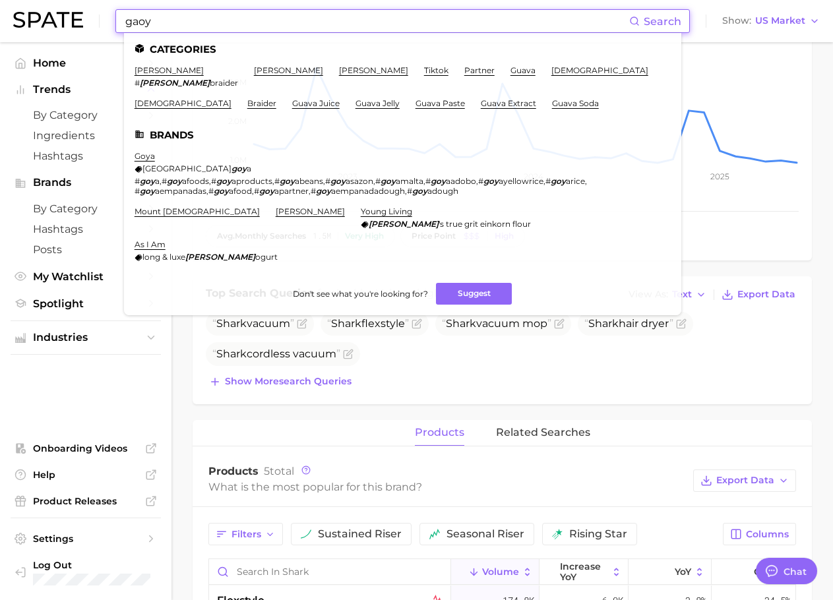
click at [127, 24] on input "gaoy" at bounding box center [376, 21] width 505 height 22
paste input "shark"
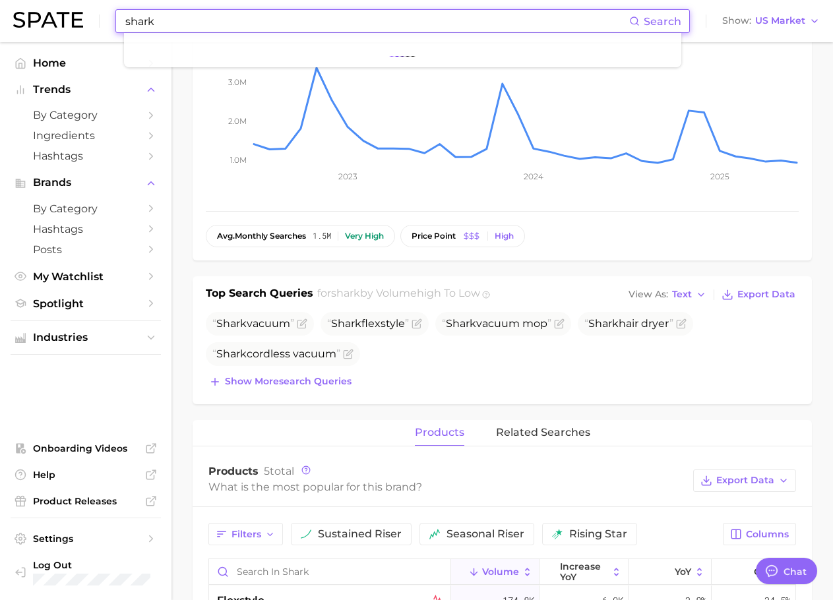
type input "shark"
